Goal: Communication & Community: Answer question/provide support

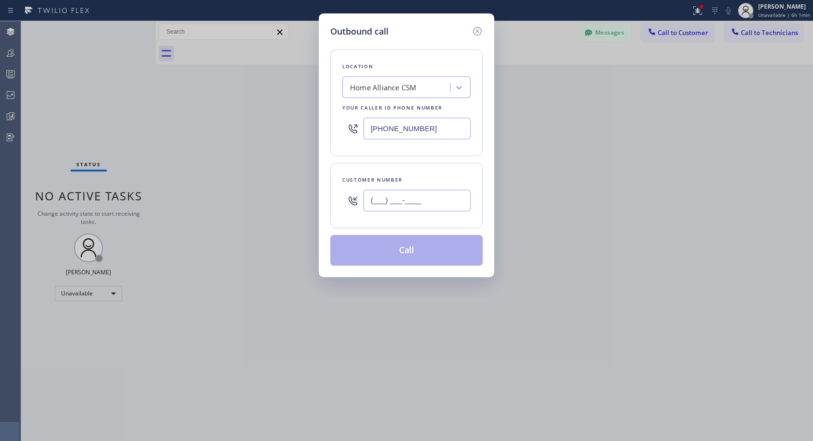
click at [452, 206] on input "(___) ___-____" at bounding box center [416, 201] width 107 height 22
paste input "818) 445-9448"
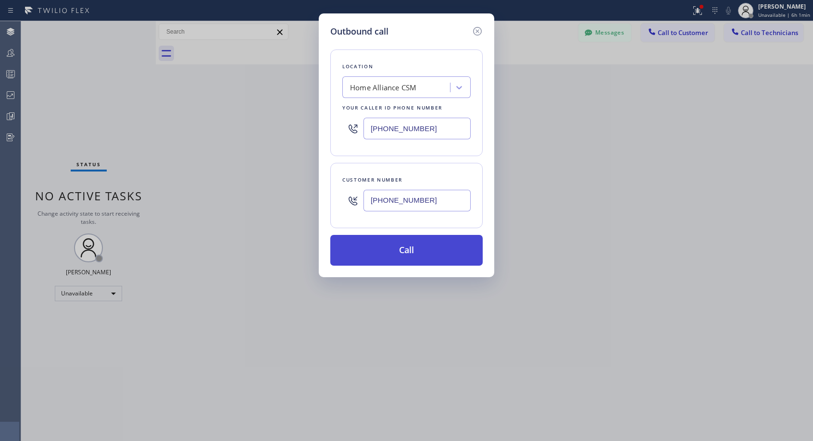
type input "(818) 445-9448"
click at [424, 251] on button "Call" at bounding box center [406, 250] width 152 height 31
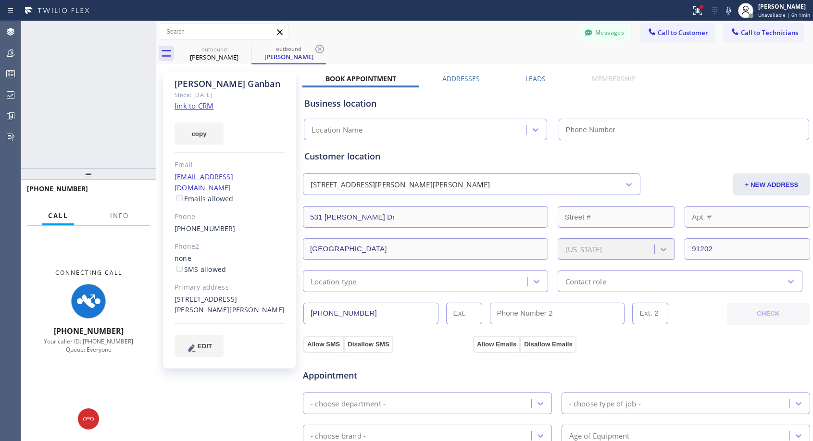
type input "[PHONE_NUMBER]"
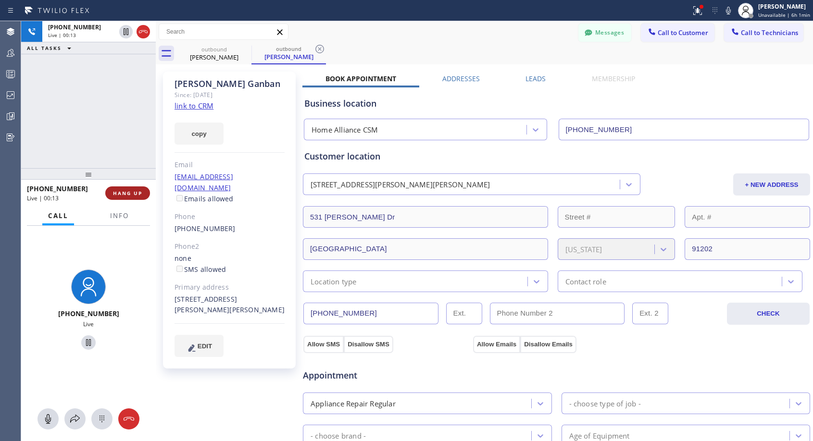
click at [125, 194] on span "HANG UP" at bounding box center [127, 193] width 29 height 7
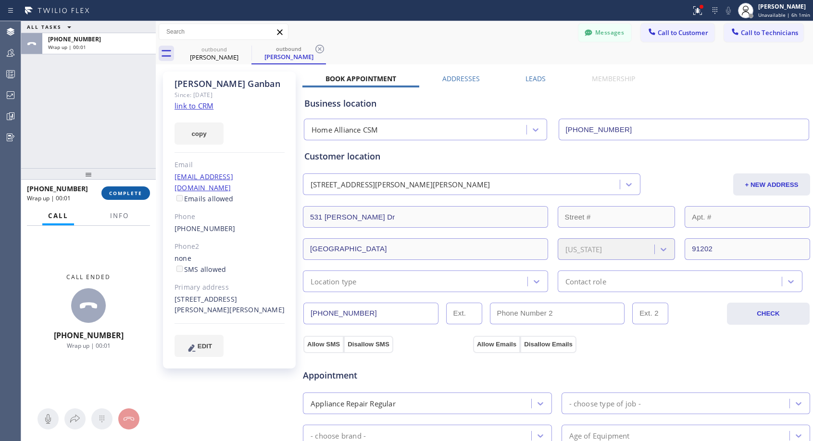
click at [125, 194] on span "COMPLETE" at bounding box center [125, 193] width 33 height 7
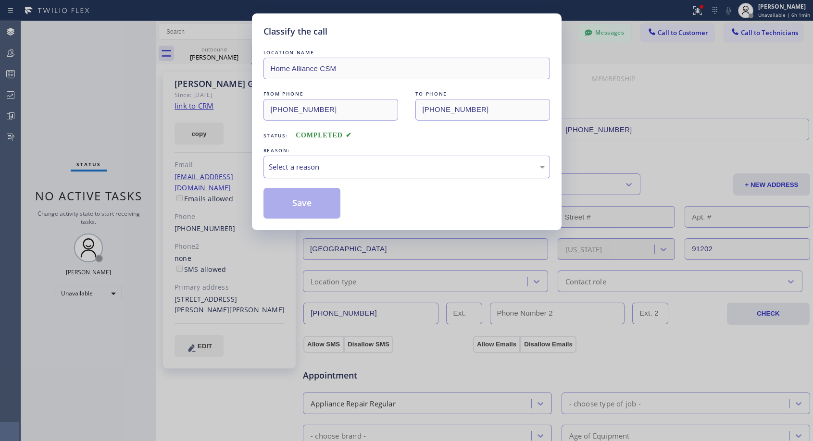
click at [394, 163] on div "Select a reason" at bounding box center [407, 167] width 276 height 11
click at [321, 206] on button "Save" at bounding box center [301, 203] width 77 height 31
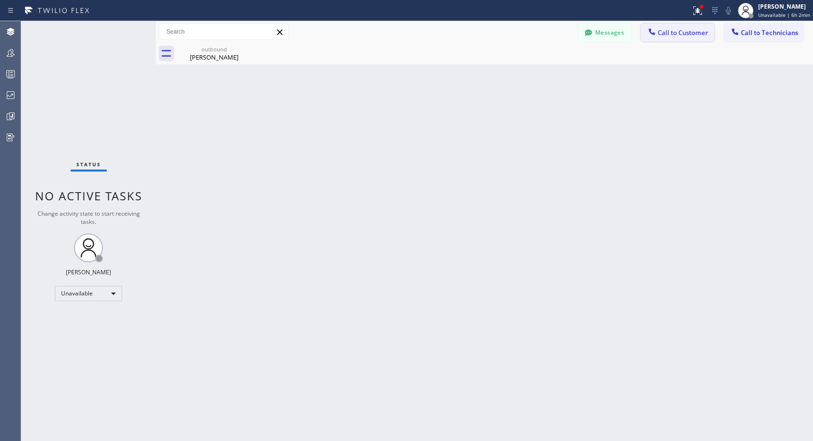
click at [695, 33] on span "Call to Customer" at bounding box center [683, 32] width 50 height 9
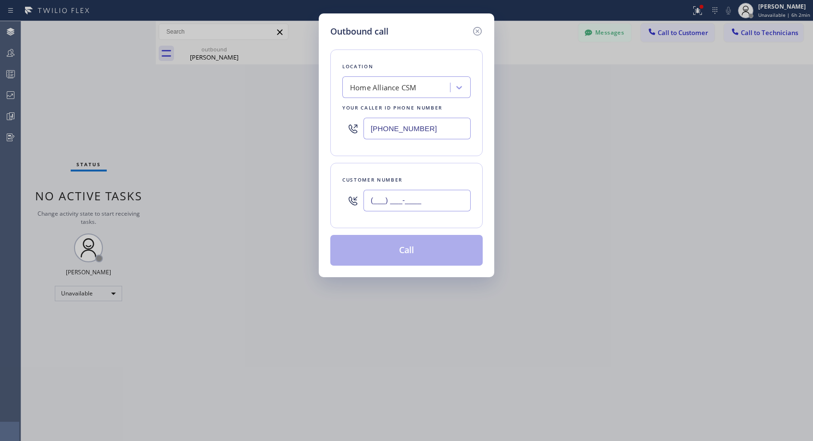
click at [381, 191] on input "(___) ___-____" at bounding box center [416, 201] width 107 height 22
paste input "818) 445-9448"
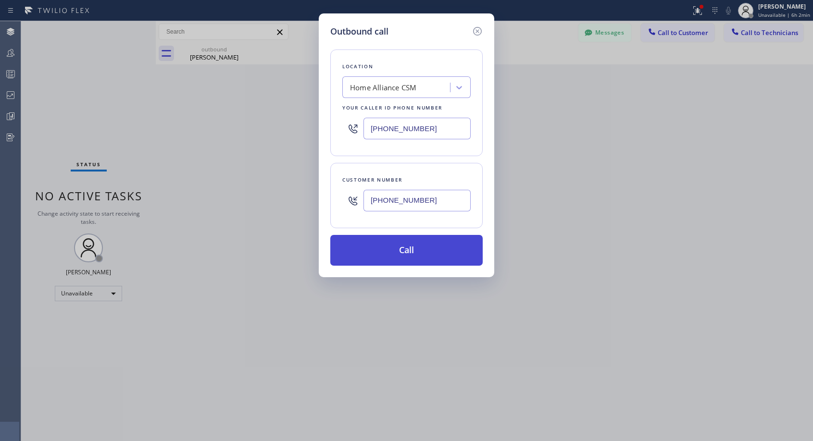
type input "(818) 445-9448"
click at [405, 252] on button "Call" at bounding box center [406, 250] width 152 height 31
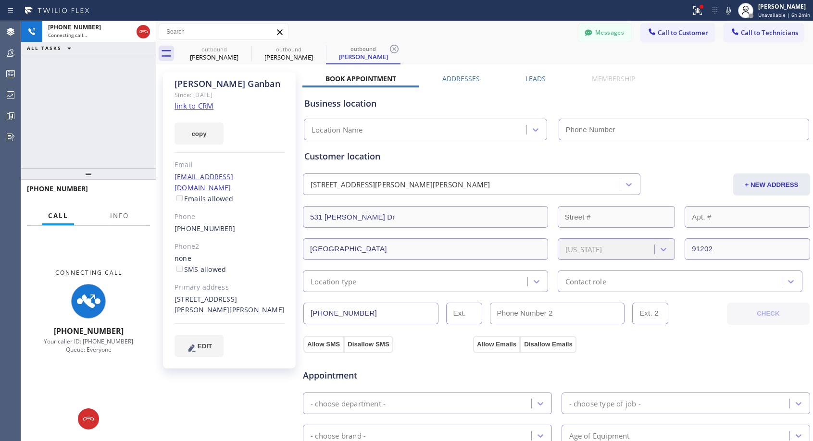
type input "[PHONE_NUMBER]"
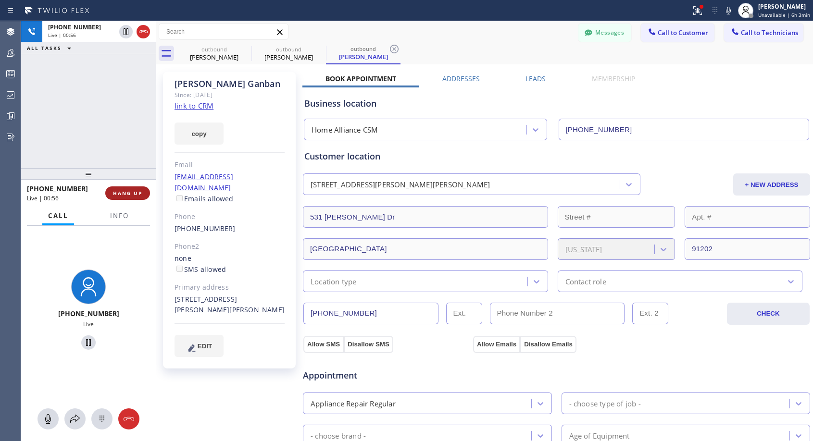
click at [135, 193] on span "HANG UP" at bounding box center [127, 193] width 29 height 7
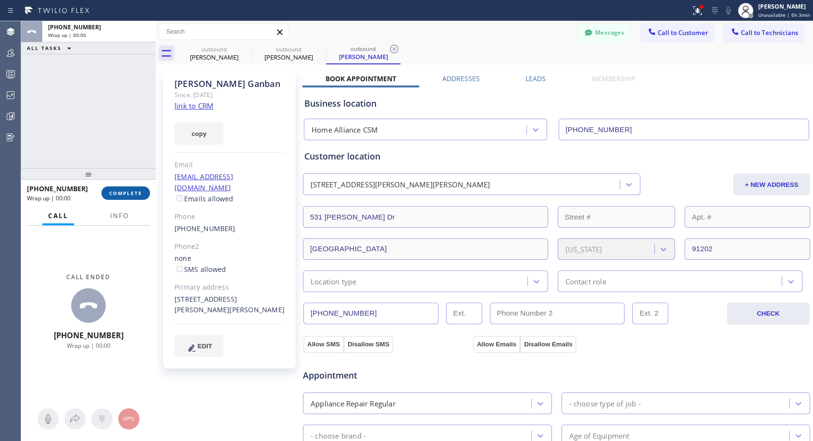
click at [135, 193] on span "COMPLETE" at bounding box center [125, 193] width 33 height 7
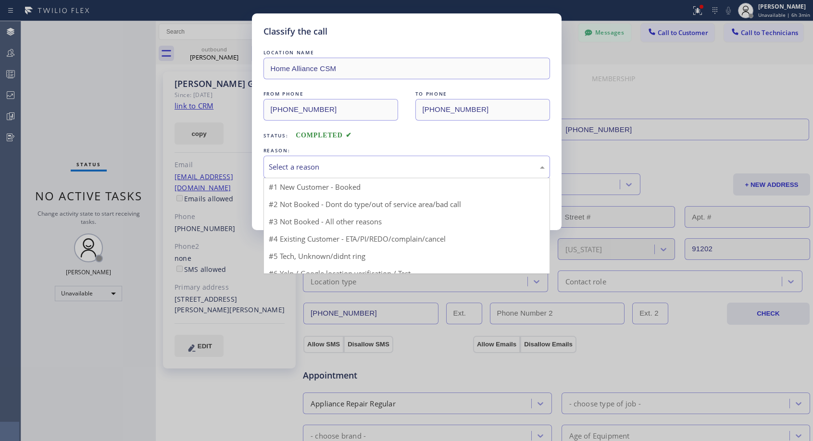
click at [309, 163] on div "Select a reason" at bounding box center [407, 167] width 276 height 11
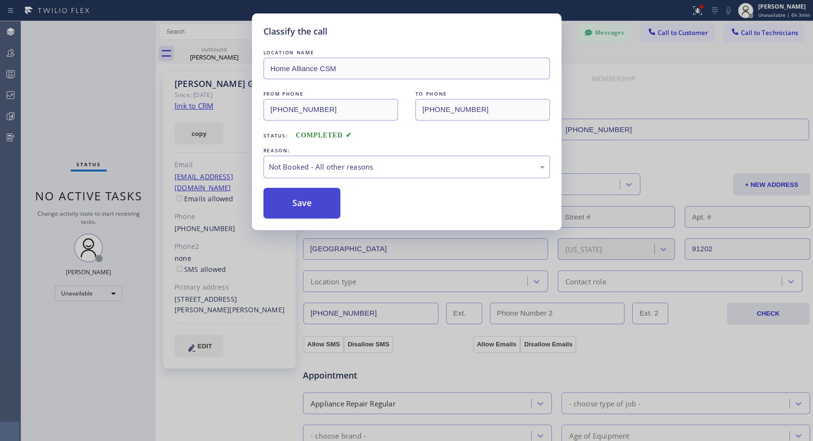
click at [298, 201] on button "Save" at bounding box center [301, 203] width 77 height 31
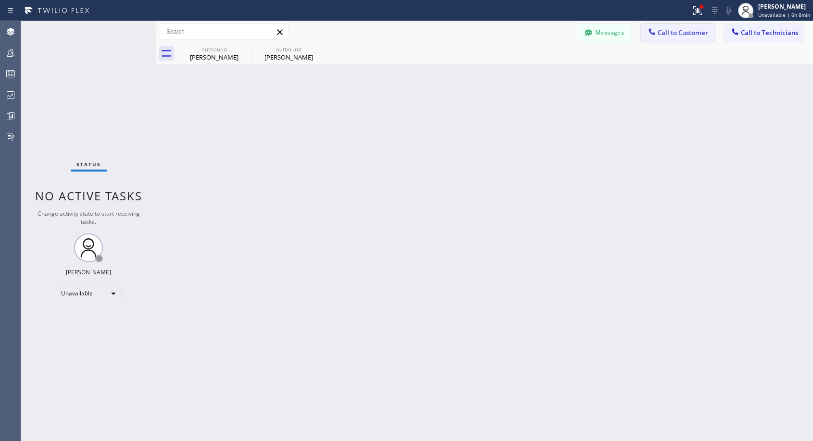
click at [689, 34] on span "Call to Customer" at bounding box center [683, 32] width 50 height 9
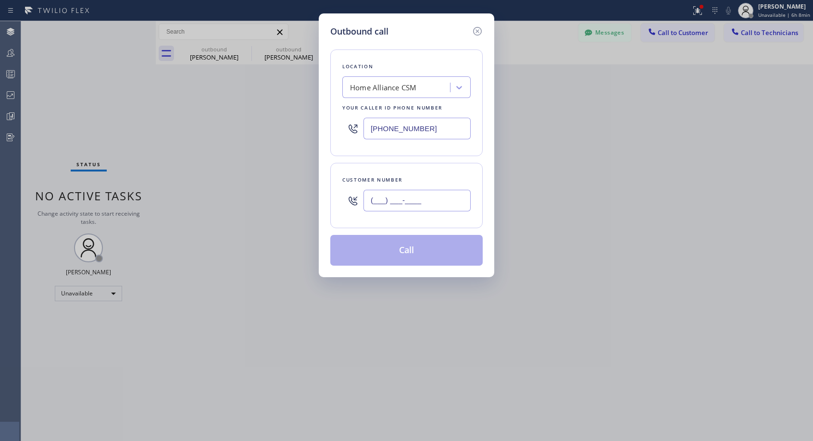
click at [415, 192] on input "(___) ___-____" at bounding box center [416, 201] width 107 height 22
paste input "818) 264-5487"
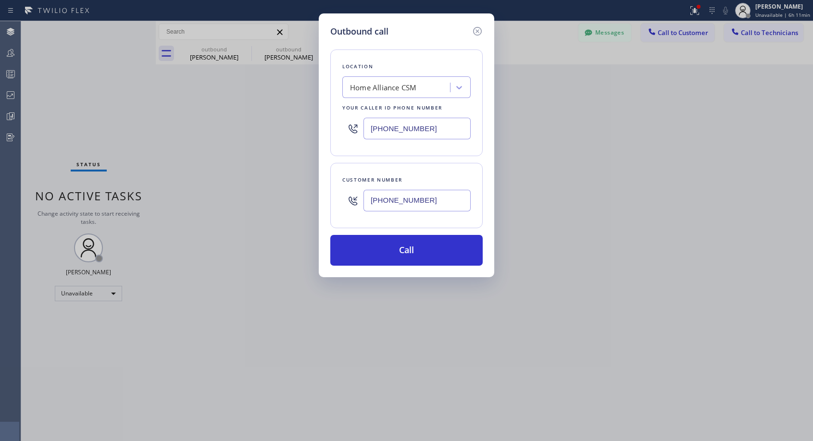
click at [442, 197] on input "(818) 264-5487" at bounding box center [416, 201] width 107 height 22
click at [442, 198] on input "(818) 264-5487" at bounding box center [416, 201] width 107 height 22
paste input "609) 230-6384"
type input "(609) 230-6384"
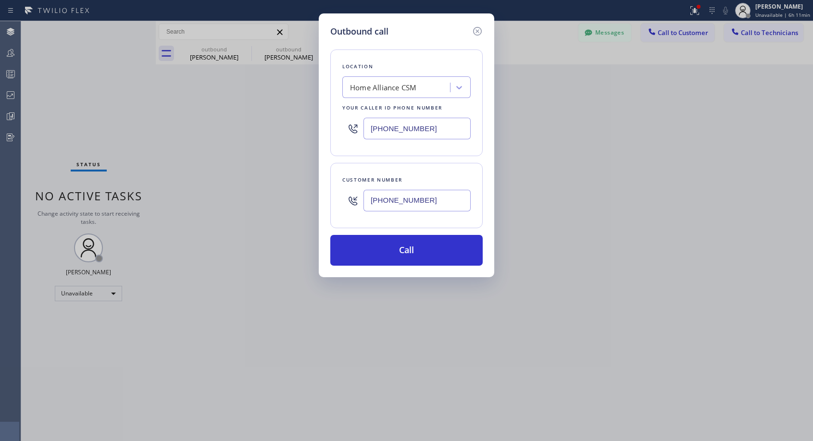
drag, startPoint x: 452, startPoint y: 252, endPoint x: 442, endPoint y: 132, distance: 121.1
click at [452, 252] on button "Call" at bounding box center [406, 250] width 152 height 31
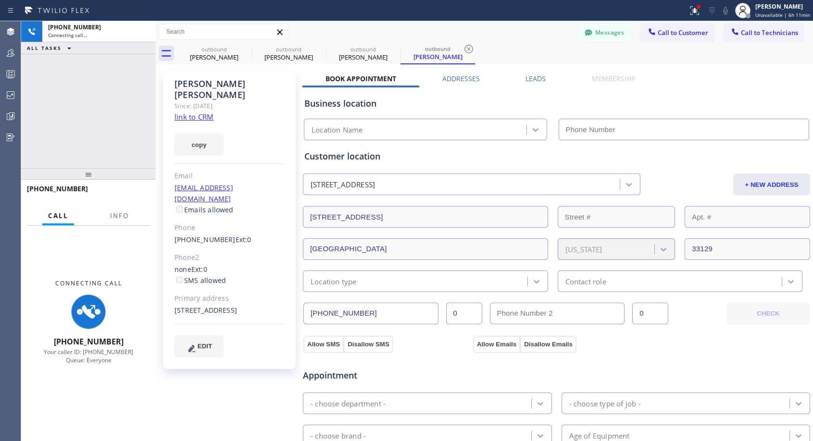
type input "[PHONE_NUMBER]"
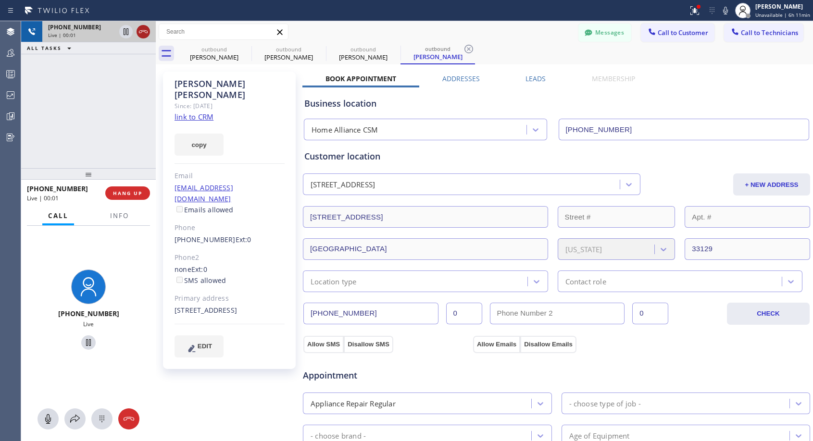
click at [146, 30] on icon at bounding box center [144, 32] width 12 height 12
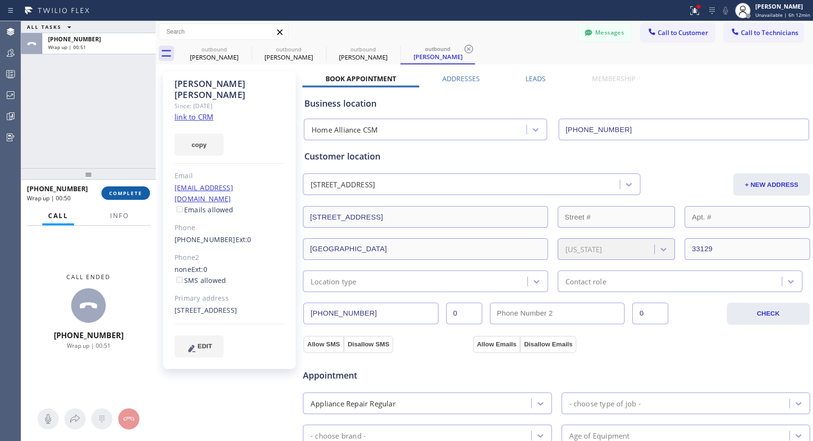
click at [121, 195] on span "COMPLETE" at bounding box center [125, 193] width 33 height 7
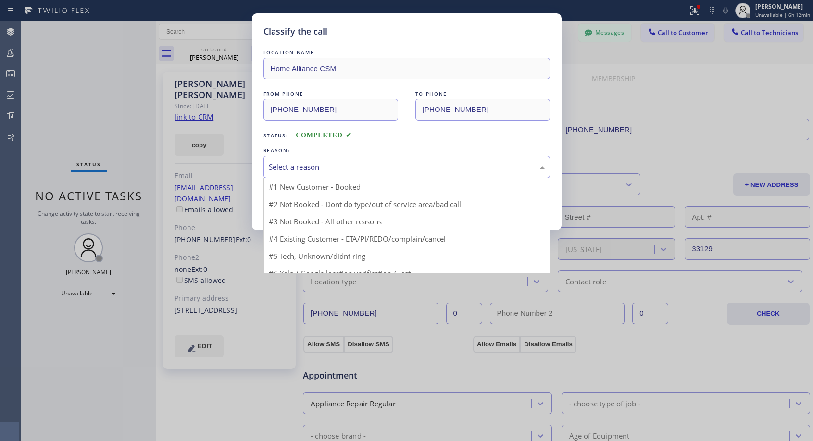
click at [360, 170] on div "Select a reason" at bounding box center [407, 167] width 276 height 11
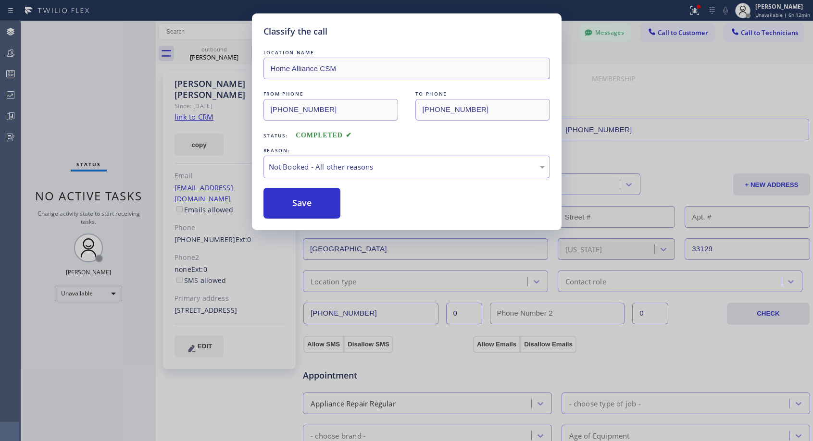
click at [316, 205] on button "Save" at bounding box center [301, 203] width 77 height 31
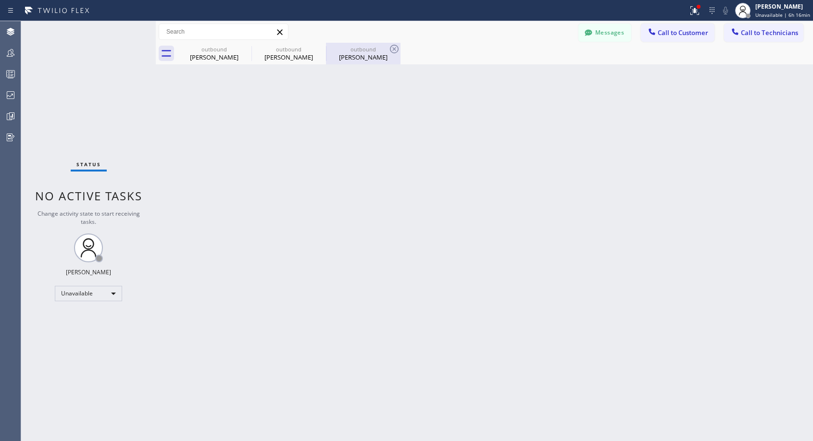
click at [365, 57] on div "Ryan Solow" at bounding box center [363, 57] width 73 height 9
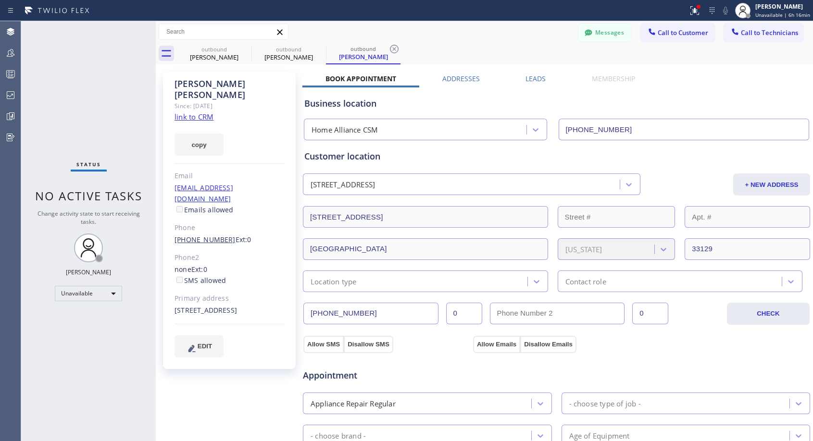
click at [198, 235] on link "(609) 230-6384" at bounding box center [205, 239] width 61 height 9
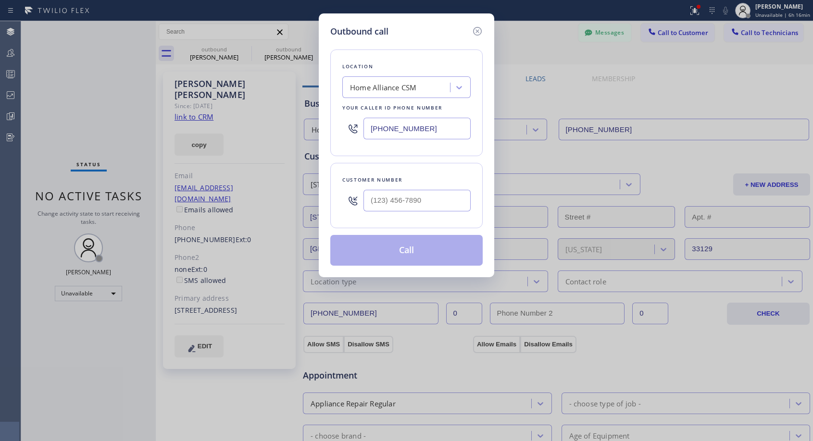
type input "(609) 230-6384"
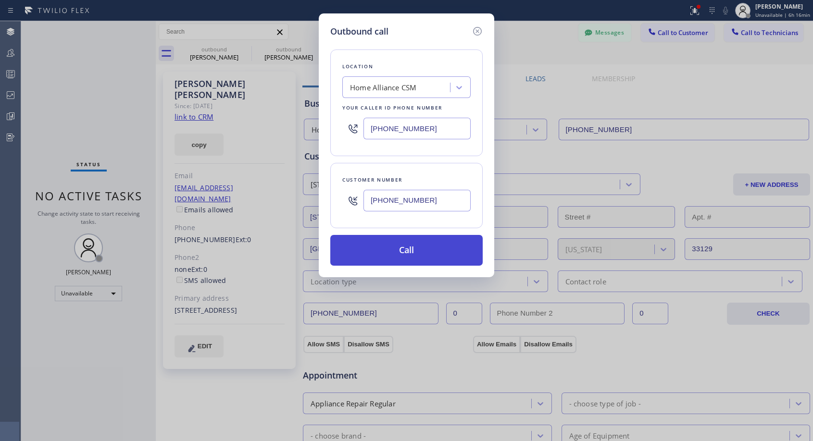
click at [400, 250] on button "Call" at bounding box center [406, 250] width 152 height 31
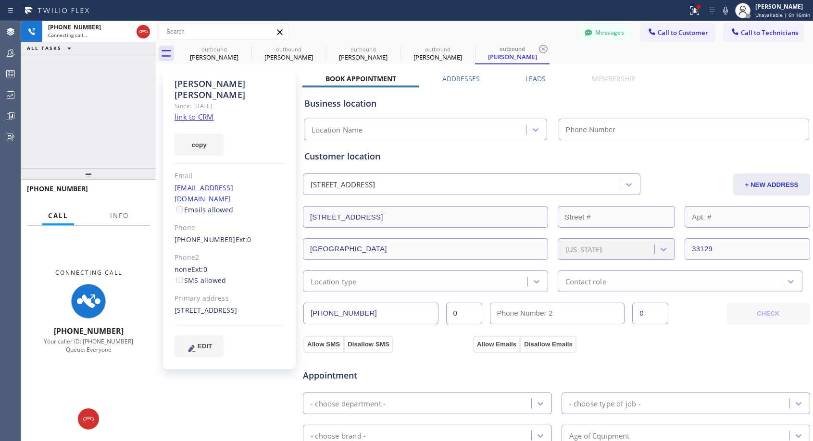
type input "[PHONE_NUMBER]"
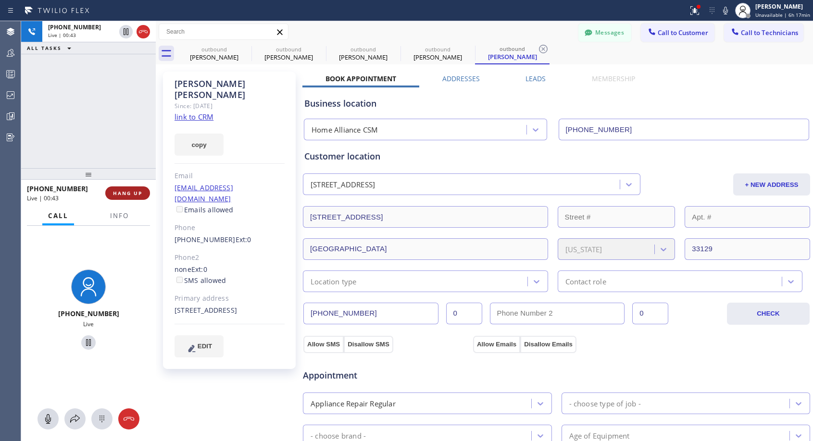
click at [129, 198] on button "HANG UP" at bounding box center [127, 193] width 45 height 13
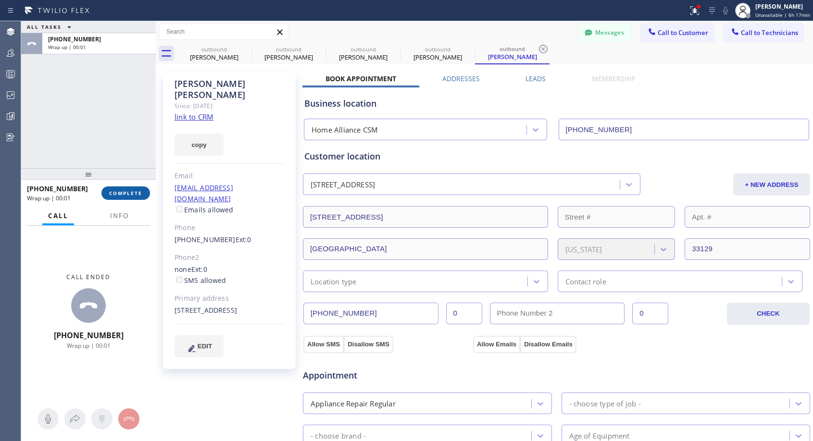
click at [121, 194] on span "COMPLETE" at bounding box center [125, 193] width 33 height 7
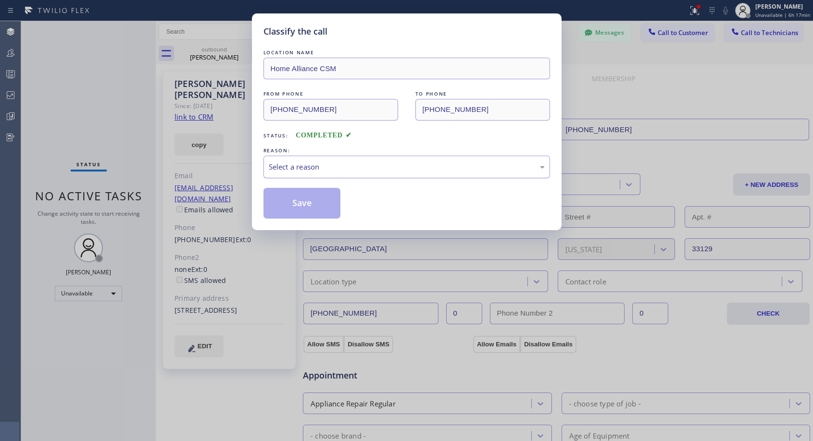
click at [334, 165] on div "Select a reason" at bounding box center [407, 167] width 276 height 11
click at [295, 204] on button "Save" at bounding box center [301, 203] width 77 height 31
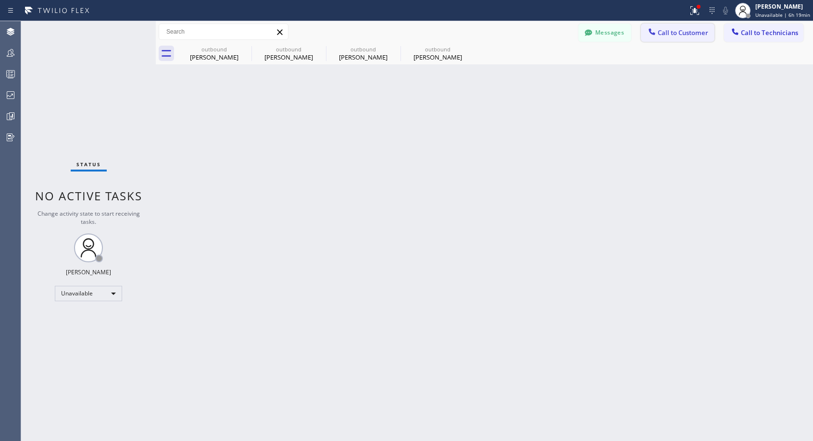
click at [654, 31] on icon at bounding box center [652, 32] width 10 height 10
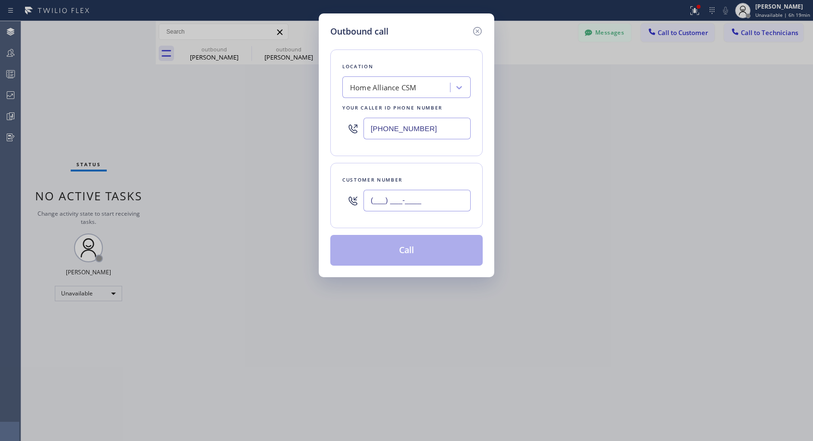
click at [403, 197] on input "(___) ___-____" at bounding box center [416, 201] width 107 height 22
paste input "310) 350-1253"
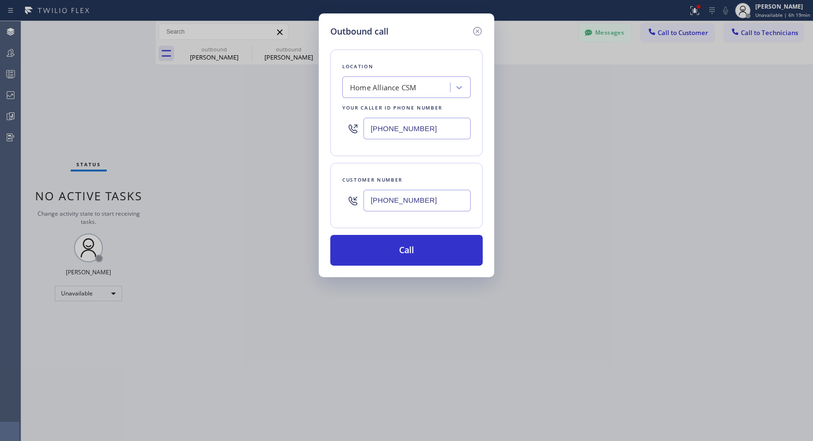
type input "(310) 350-1253"
click at [435, 173] on div "Customer number (310) 350-1253" at bounding box center [406, 195] width 152 height 65
click at [401, 246] on button "Call" at bounding box center [406, 250] width 152 height 31
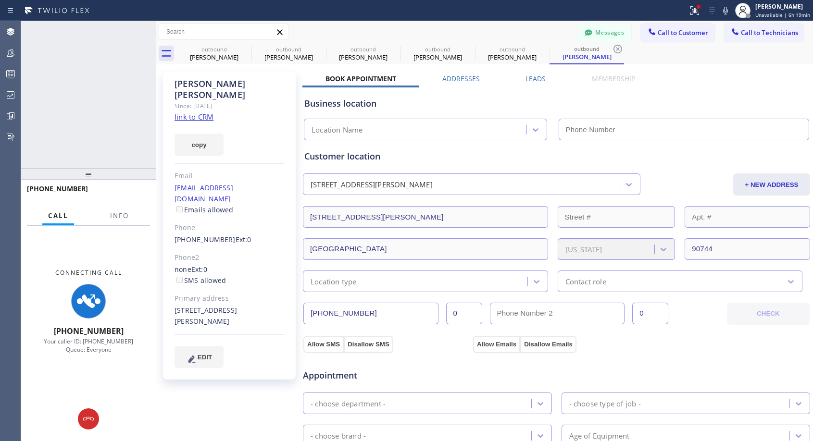
type input "[PHONE_NUMBER]"
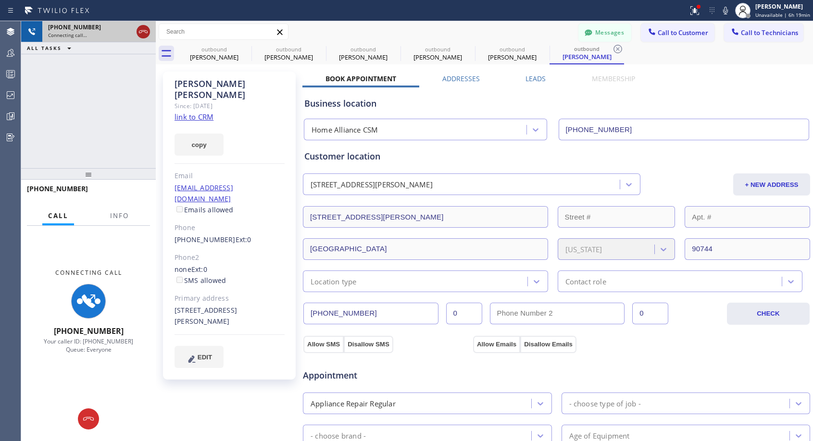
click at [140, 30] on icon at bounding box center [144, 32] width 12 height 12
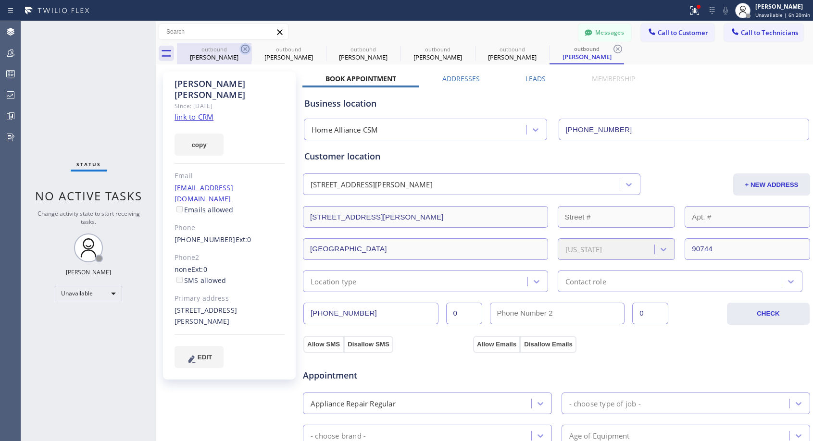
click at [247, 48] on icon at bounding box center [245, 49] width 9 height 9
click at [0, 0] on icon at bounding box center [0, 0] width 0 height 0
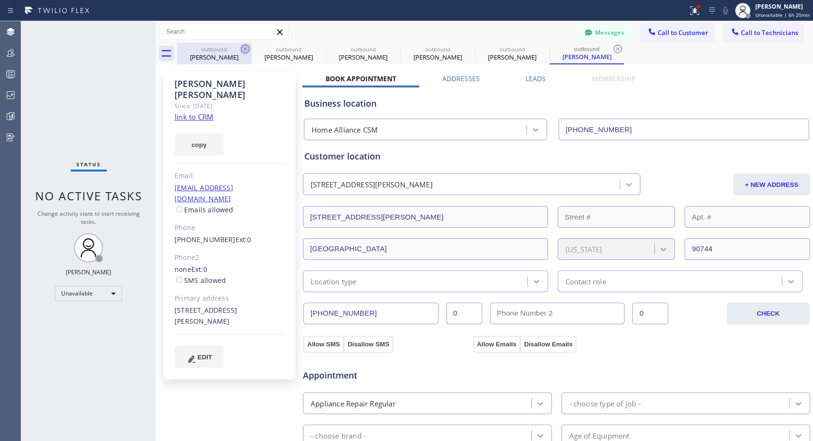
click at [613, 48] on icon at bounding box center [617, 49] width 9 height 9
click at [247, 48] on div "outbound Tony Ganban outbound Tony Ganban outbound Ryan Solow outbound Ryan Sol…" at bounding box center [495, 54] width 636 height 22
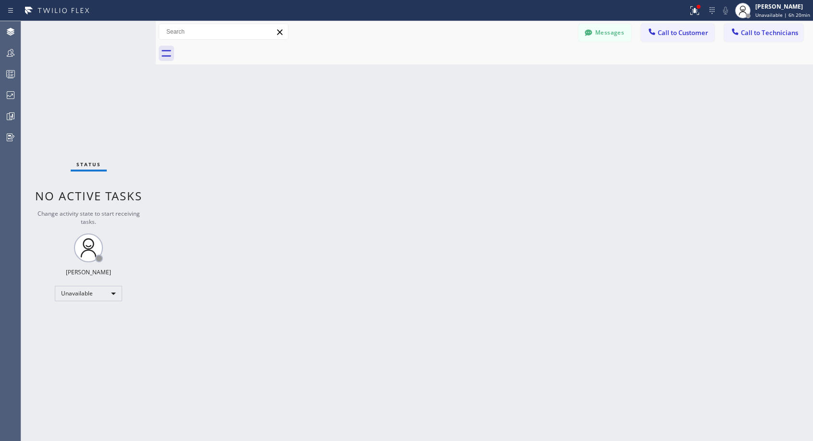
click at [247, 48] on div at bounding box center [495, 54] width 636 height 22
click at [671, 32] on span "Call to Customer" at bounding box center [683, 32] width 50 height 9
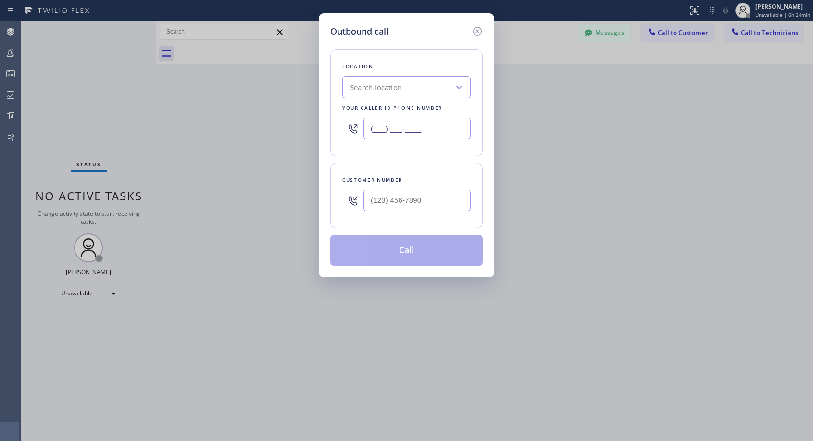
click at [415, 127] on input "(___) ___-____" at bounding box center [416, 129] width 107 height 22
paste input "818) 614-5337"
type input "[PHONE_NUMBER]"
click at [388, 200] on input "(___) ___-____" at bounding box center [416, 201] width 107 height 22
paste input "949) 291-7749"
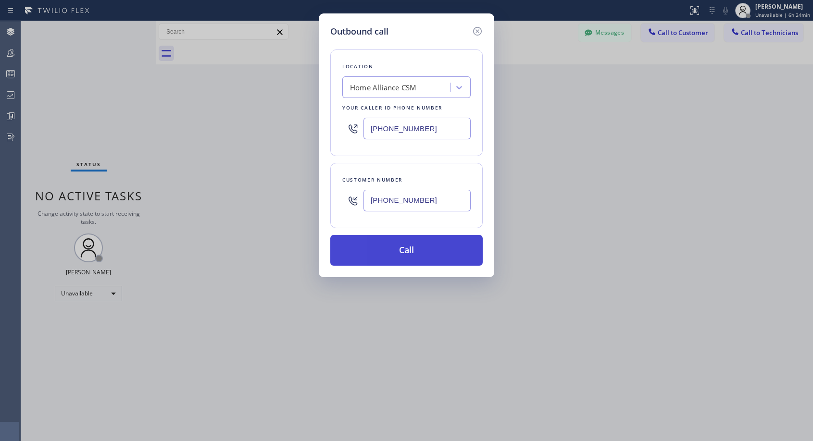
type input "[PHONE_NUMBER]"
click at [400, 250] on button "Call" at bounding box center [406, 250] width 152 height 31
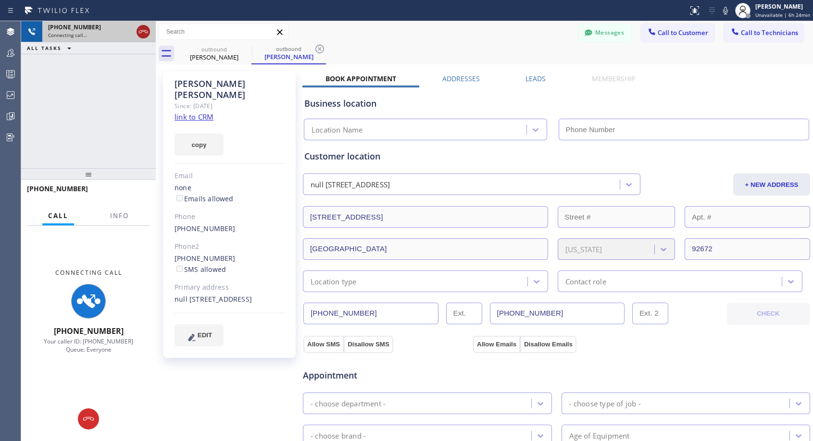
click at [144, 29] on icon at bounding box center [144, 32] width 12 height 12
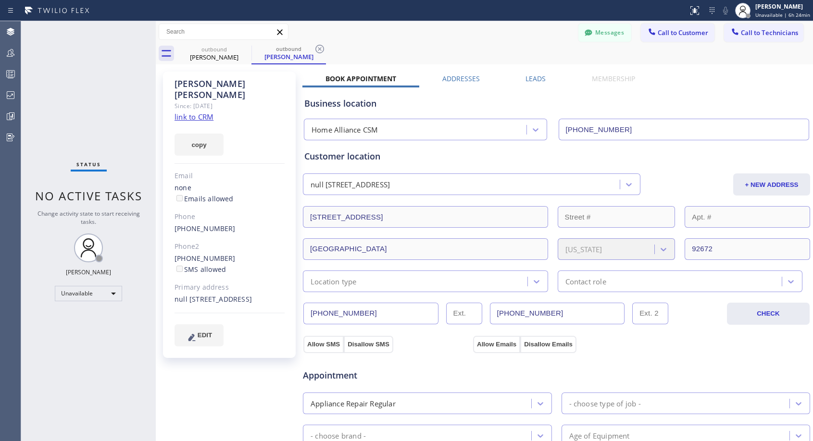
type input "[PHONE_NUMBER]"
drag, startPoint x: 678, startPoint y: 29, endPoint x: 619, endPoint y: 56, distance: 65.0
click at [678, 30] on span "Call to Customer" at bounding box center [683, 32] width 50 height 9
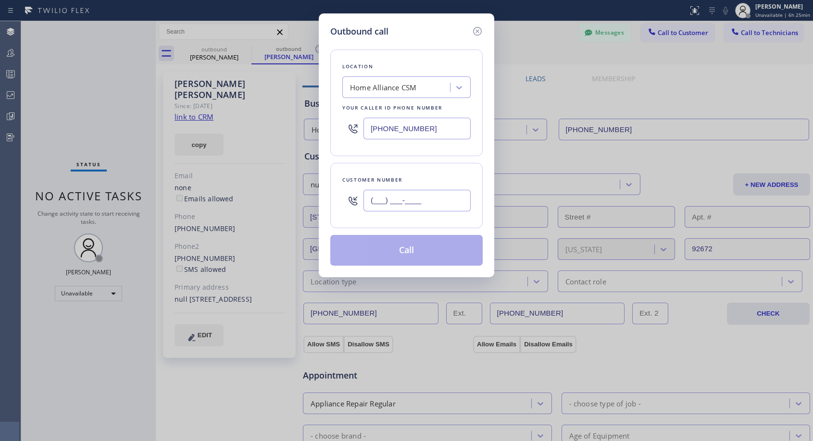
click at [398, 198] on input "(___) ___-____" at bounding box center [416, 201] width 107 height 22
paste input "425) 753-9084"
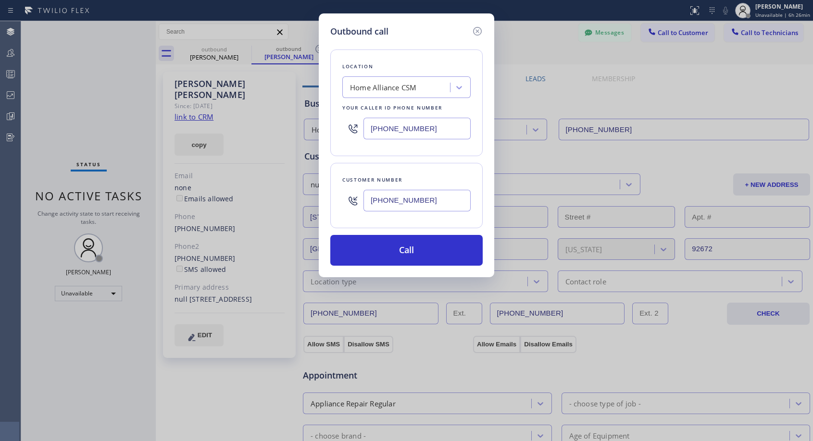
type input "[PHONE_NUMBER]"
click at [422, 249] on button "Call" at bounding box center [406, 250] width 152 height 31
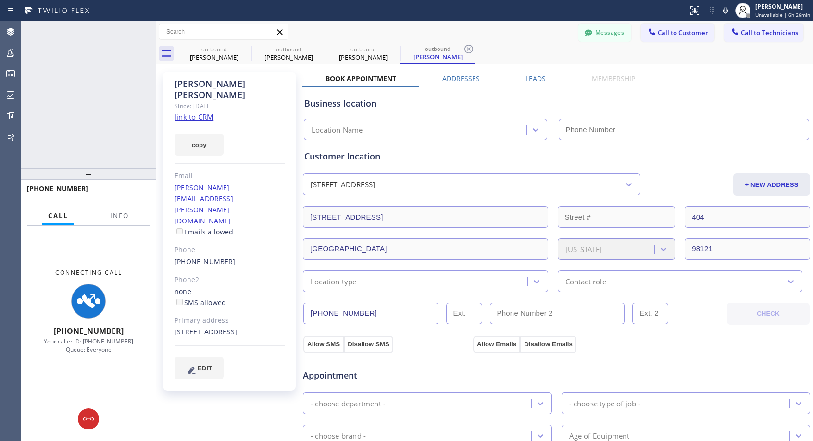
type input "[PHONE_NUMBER]"
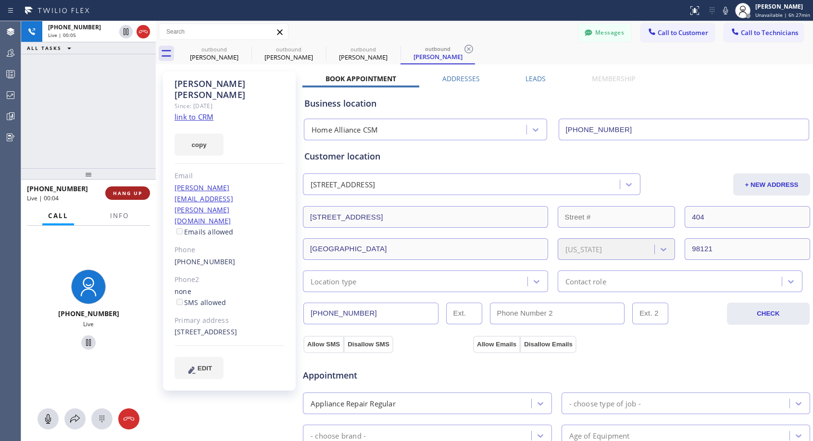
click at [131, 188] on button "HANG UP" at bounding box center [127, 193] width 45 height 13
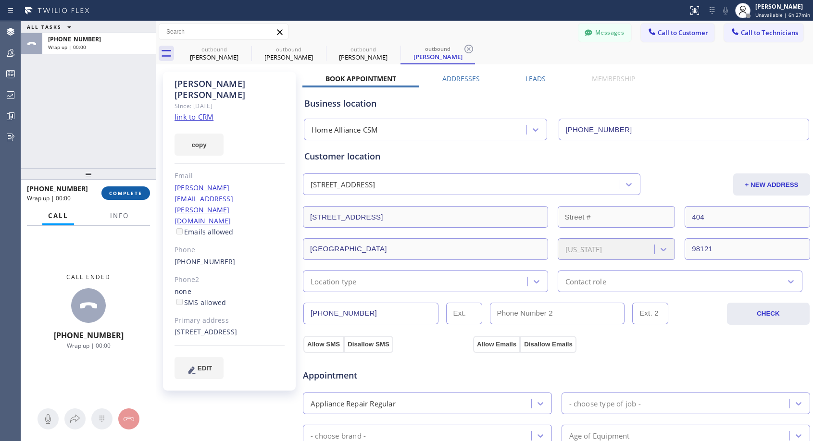
click at [131, 188] on button "COMPLETE" at bounding box center [125, 193] width 49 height 13
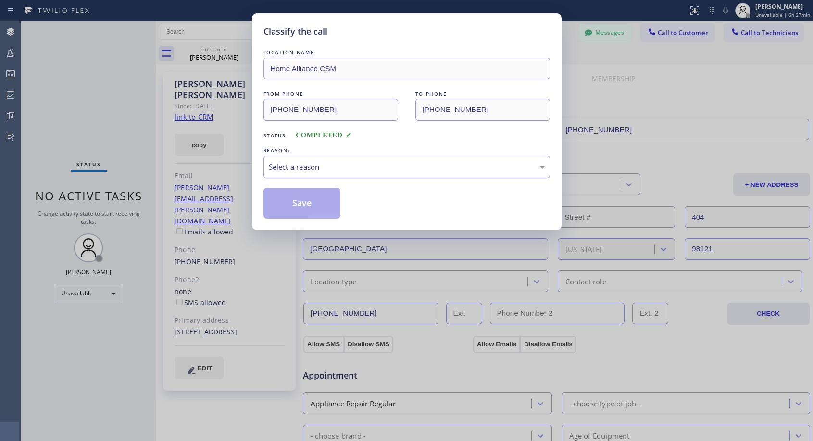
click at [301, 168] on div "Select a reason" at bounding box center [407, 167] width 276 height 11
click at [275, 204] on button "Save" at bounding box center [301, 203] width 77 height 31
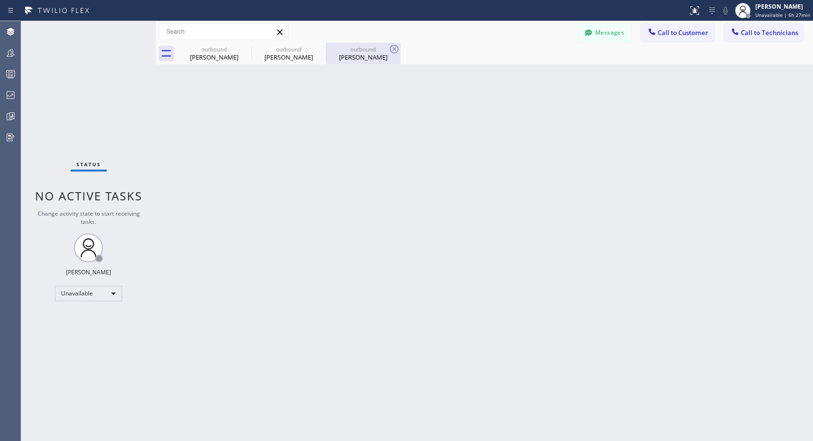
click at [358, 53] on div "[PERSON_NAME]" at bounding box center [363, 57] width 73 height 9
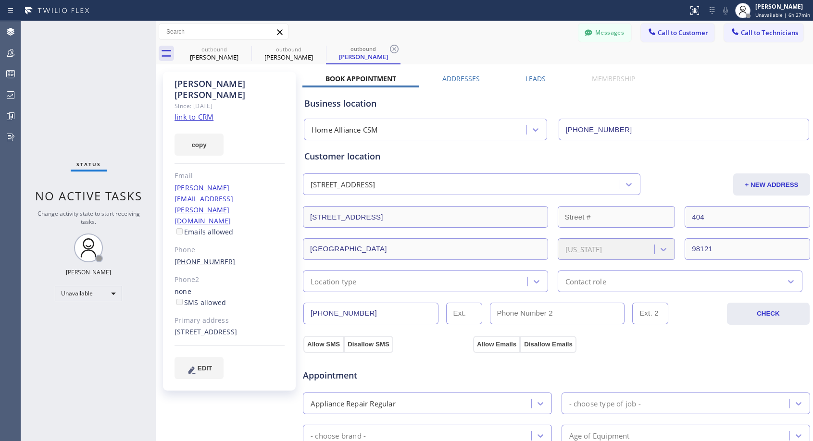
click at [194, 257] on link "[PHONE_NUMBER]" at bounding box center [205, 261] width 61 height 9
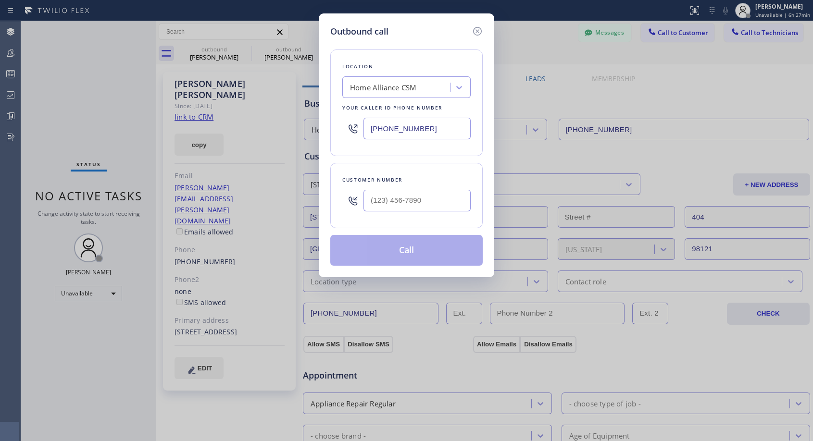
type input "[PHONE_NUMBER]"
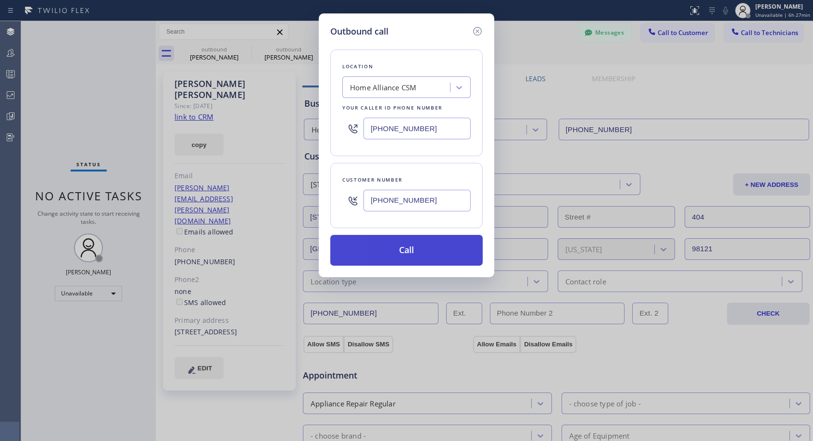
click at [422, 250] on button "Call" at bounding box center [406, 250] width 152 height 31
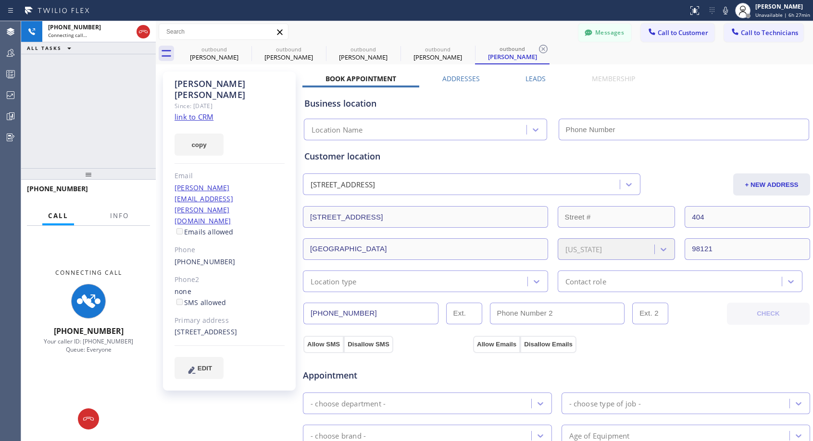
type input "[PHONE_NUMBER]"
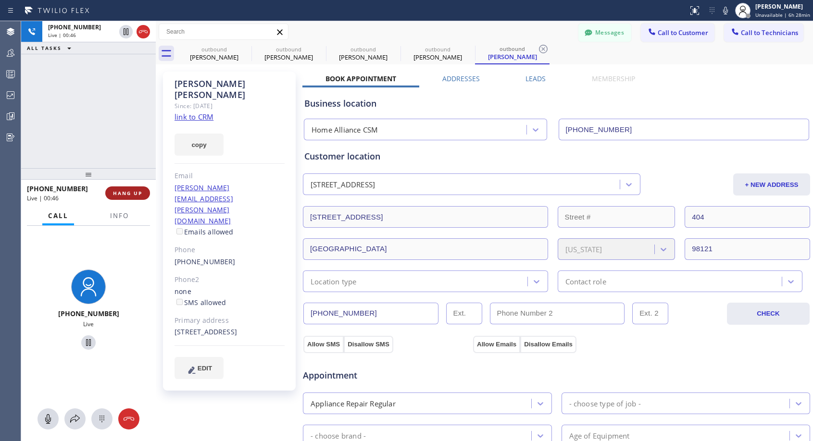
click at [124, 196] on span "HANG UP" at bounding box center [127, 193] width 29 height 7
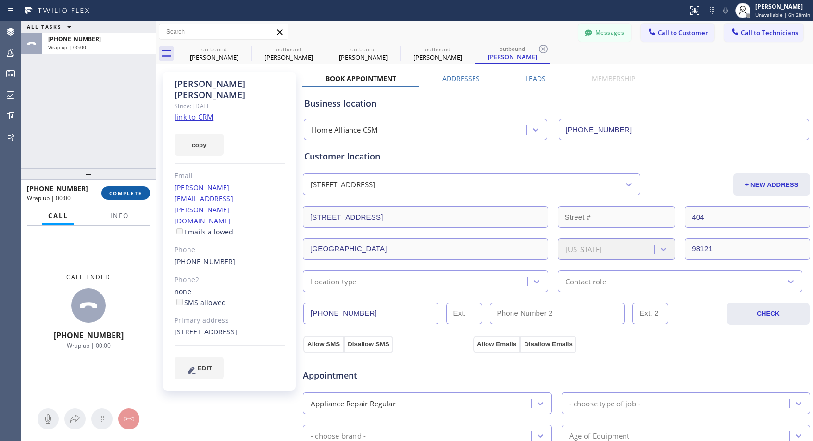
click at [124, 196] on span "COMPLETE" at bounding box center [125, 193] width 33 height 7
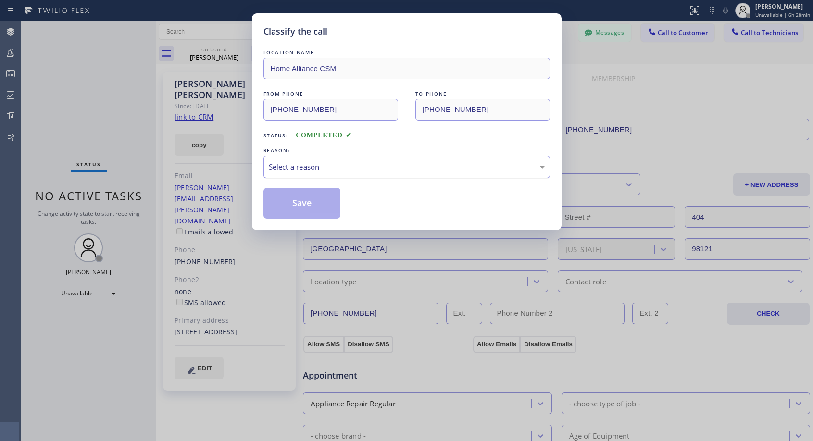
click at [299, 170] on div "Select a reason" at bounding box center [407, 167] width 276 height 11
click at [283, 201] on button "Save" at bounding box center [301, 203] width 77 height 31
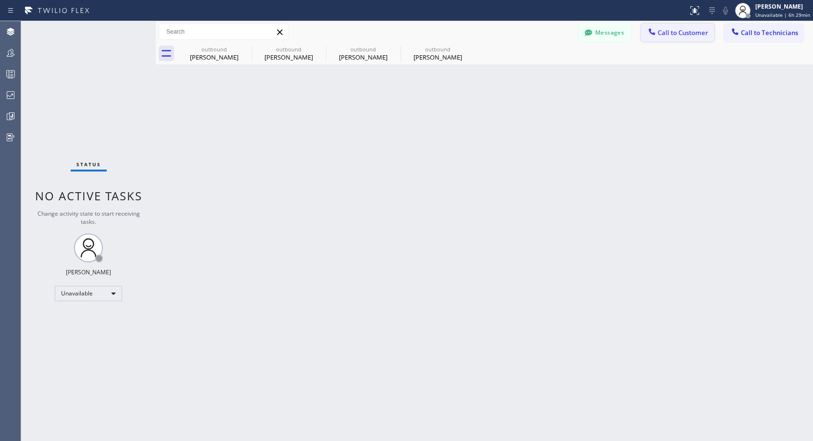
click at [676, 34] on span "Call to Customer" at bounding box center [683, 32] width 50 height 9
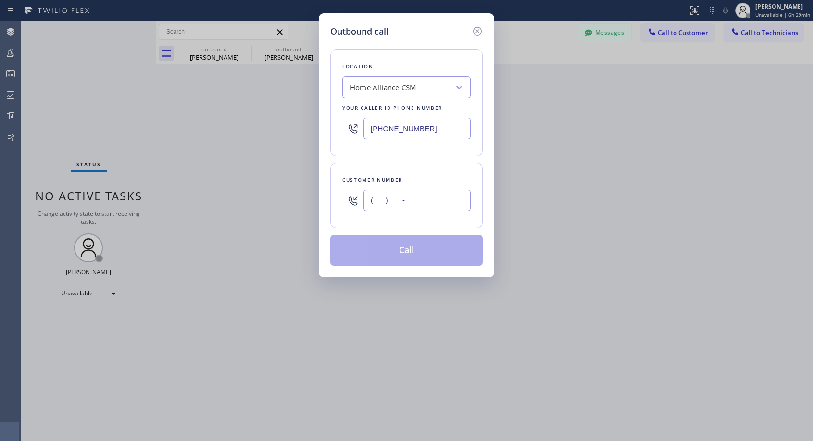
click at [402, 197] on input "(___) ___-____" at bounding box center [416, 201] width 107 height 22
paste input "909) 772-4345"
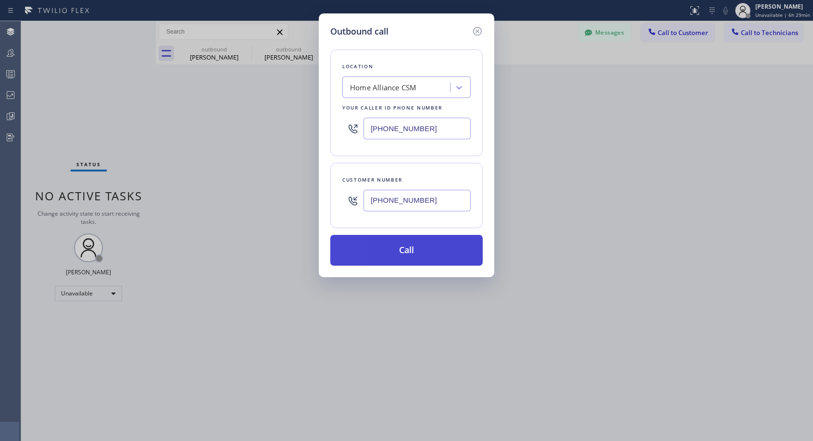
type input "[PHONE_NUMBER]"
click at [406, 247] on button "Call" at bounding box center [406, 250] width 152 height 31
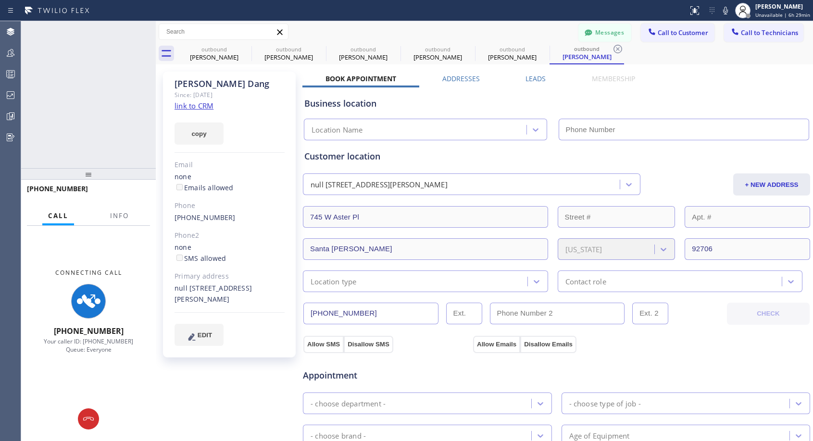
type input "[PHONE_NUMBER]"
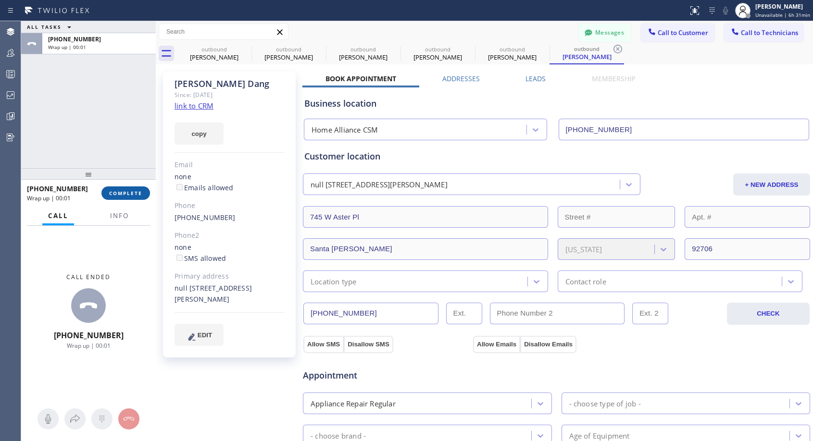
click at [124, 196] on span "COMPLETE" at bounding box center [125, 193] width 33 height 7
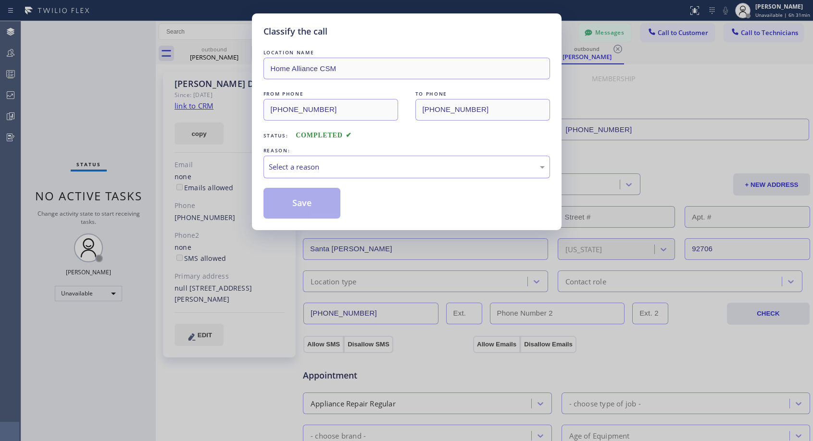
click at [304, 167] on div "Select a reason" at bounding box center [407, 167] width 276 height 11
click at [291, 191] on button "Save" at bounding box center [301, 203] width 77 height 31
click at [290, 197] on button "Save" at bounding box center [301, 203] width 77 height 31
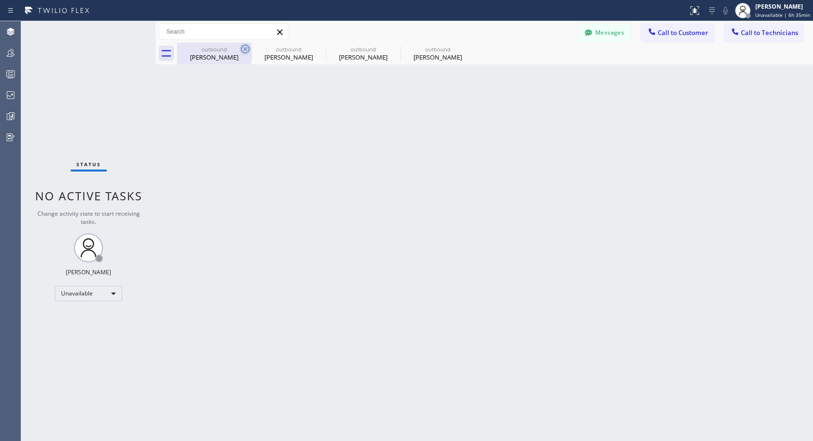
click at [244, 47] on icon at bounding box center [245, 49] width 12 height 12
click at [0, 0] on icon at bounding box center [0, 0] width 0 height 0
click at [244, 47] on div "outbound [PERSON_NAME] outbound [PERSON_NAME] outbound [PERSON_NAME] outbound […" at bounding box center [495, 54] width 636 height 22
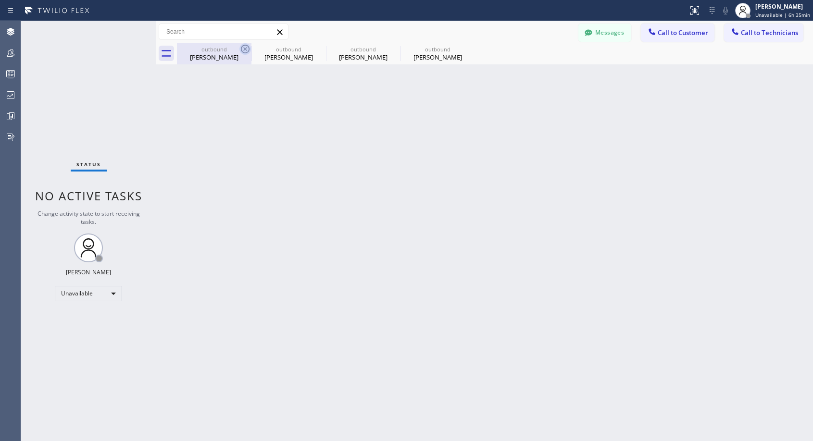
click at [244, 47] on div "outbound [PERSON_NAME] outbound [PERSON_NAME] outbound [PERSON_NAME] outbound […" at bounding box center [495, 54] width 636 height 22
click at [244, 47] on div at bounding box center [495, 54] width 636 height 22
